Goal: Information Seeking & Learning: Learn about a topic

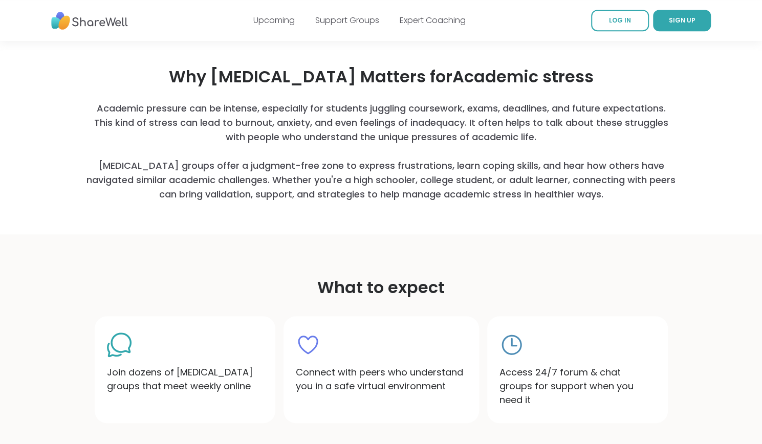
click at [22, 153] on section "Why [MEDICAL_DATA] Matters for Academic stress Academic pressure can be intense…" at bounding box center [381, 133] width 762 height 203
click at [80, 90] on section "Why [MEDICAL_DATA] Matters for Academic stress Academic pressure can be intense…" at bounding box center [381, 133] width 762 height 203
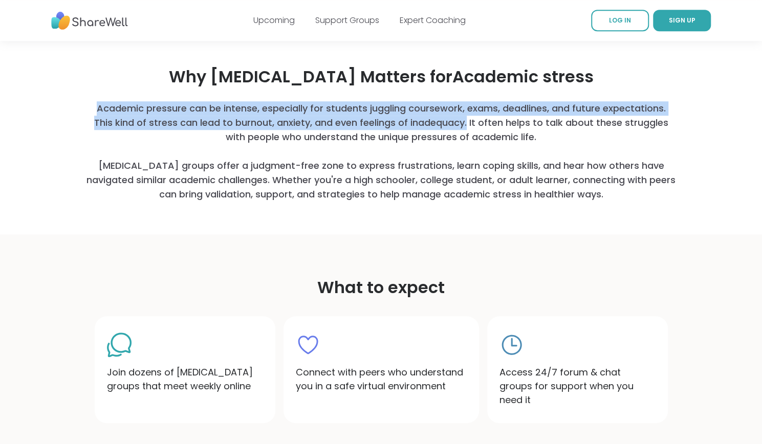
drag, startPoint x: 94, startPoint y: 107, endPoint x: 468, endPoint y: 123, distance: 373.9
click at [468, 123] on p "Academic pressure can be intense, especially for students juggling coursework, …" at bounding box center [381, 151] width 590 height 100
copy p "Academic pressure can be intense, especially for students juggling coursework, …"
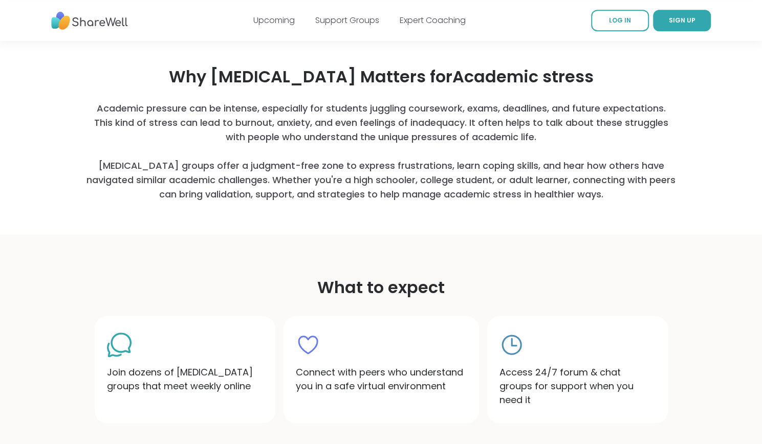
click at [254, 203] on div "Why [MEDICAL_DATA] Matters for Academic stress Academic pressure can be intense…" at bounding box center [381, 133] width 590 height 203
drag, startPoint x: 116, startPoint y: 161, endPoint x: 240, endPoint y: 170, distance: 124.7
click at [240, 170] on p "Academic pressure can be intense, especially for students juggling coursework, …" at bounding box center [381, 151] width 590 height 100
click at [161, 164] on p "Academic pressure can be intense, especially for students juggling coursework, …" at bounding box center [381, 151] width 590 height 100
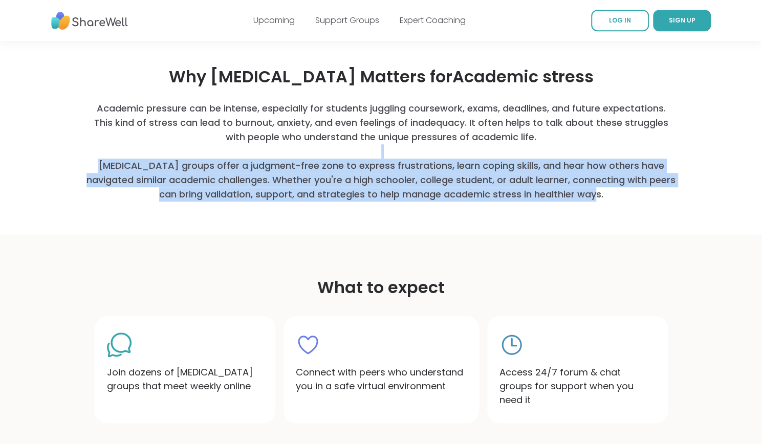
drag, startPoint x: 103, startPoint y: 155, endPoint x: 637, endPoint y: 189, distance: 534.9
click at [637, 189] on p "Academic pressure can be intense, especially for students juggling coursework, …" at bounding box center [381, 151] width 590 height 100
copy p "[MEDICAL_DATA] groups offer a judgment-free zone to express frustrations, learn…"
click at [330, 214] on div "Why [MEDICAL_DATA] Matters for Academic stress Academic pressure can be intense…" at bounding box center [381, 133] width 590 height 203
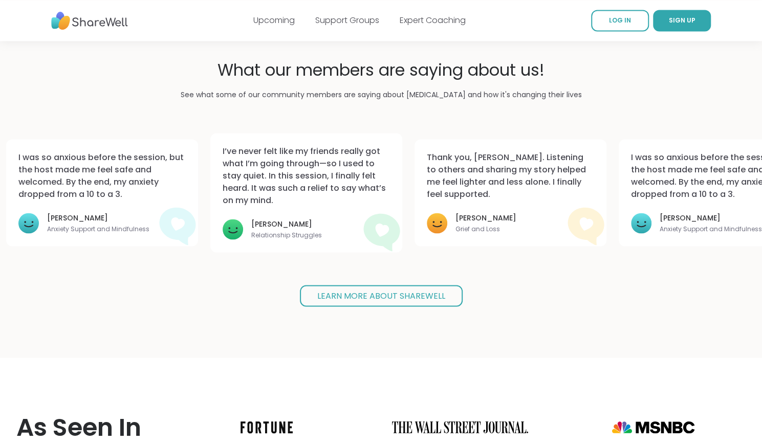
scroll to position [836, 0]
